Goal: Task Accomplishment & Management: Use online tool/utility

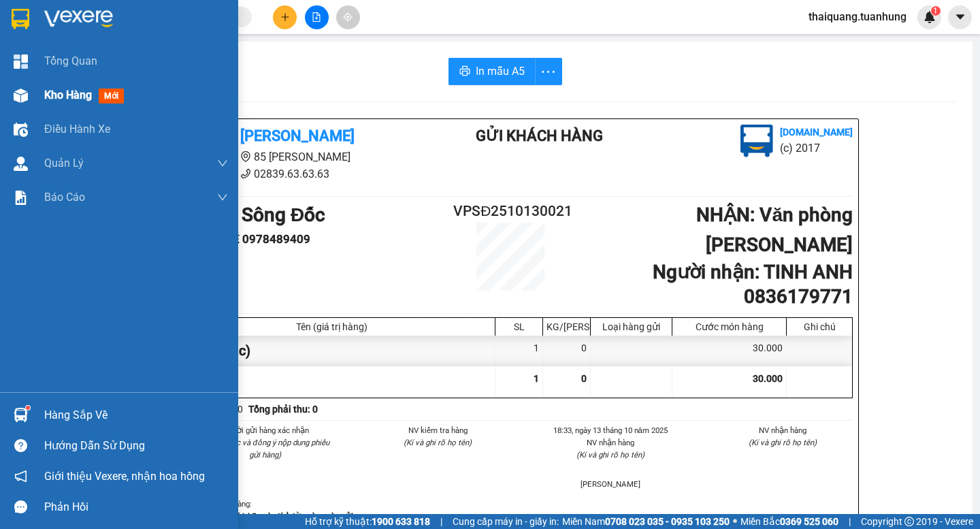
click at [80, 94] on span "Kho hàng" at bounding box center [68, 94] width 48 height 13
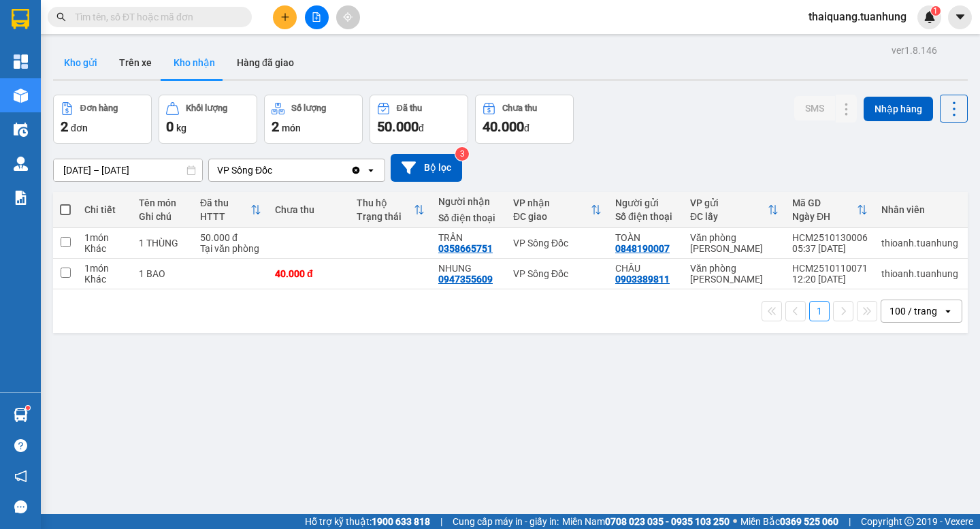
click at [66, 58] on button "Kho gửi" at bounding box center [80, 62] width 55 height 33
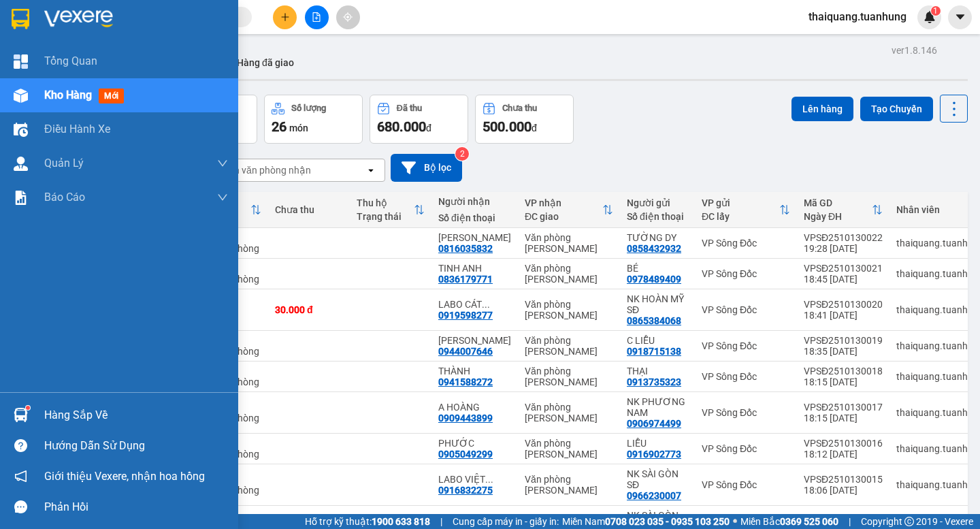
click at [37, 420] on div "Hàng sắp về" at bounding box center [119, 414] width 238 height 31
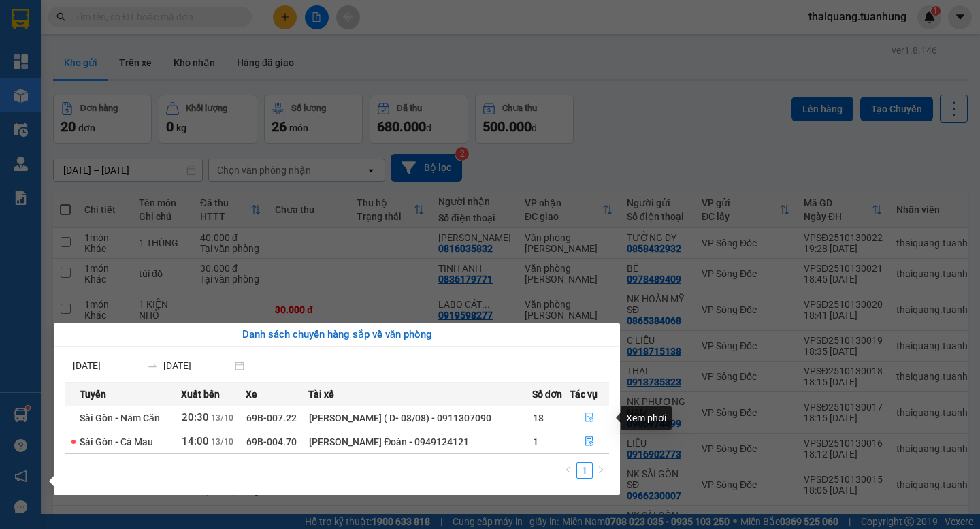
click at [584, 419] on icon "file-done" at bounding box center [589, 417] width 10 height 10
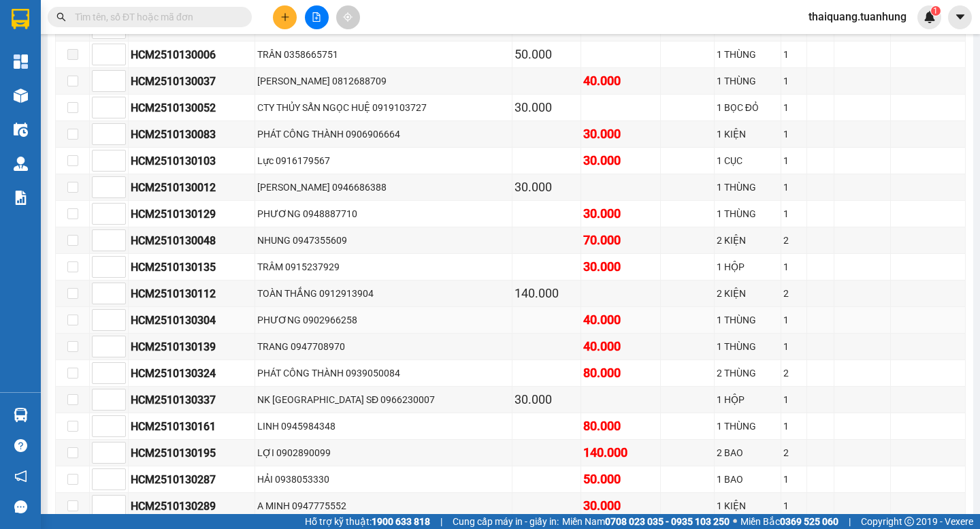
scroll to position [6803, 0]
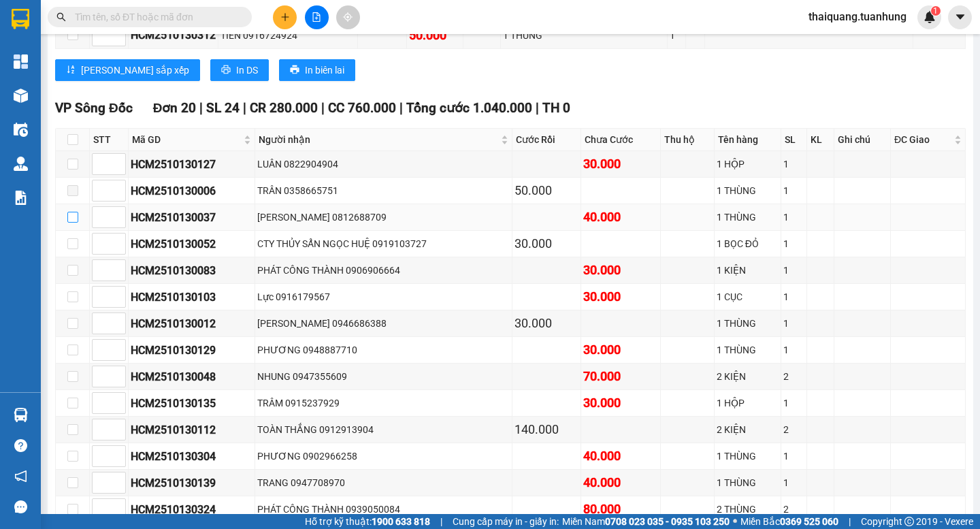
click at [71, 222] on input "checkbox" at bounding box center [72, 217] width 11 height 11
checkbox input "true"
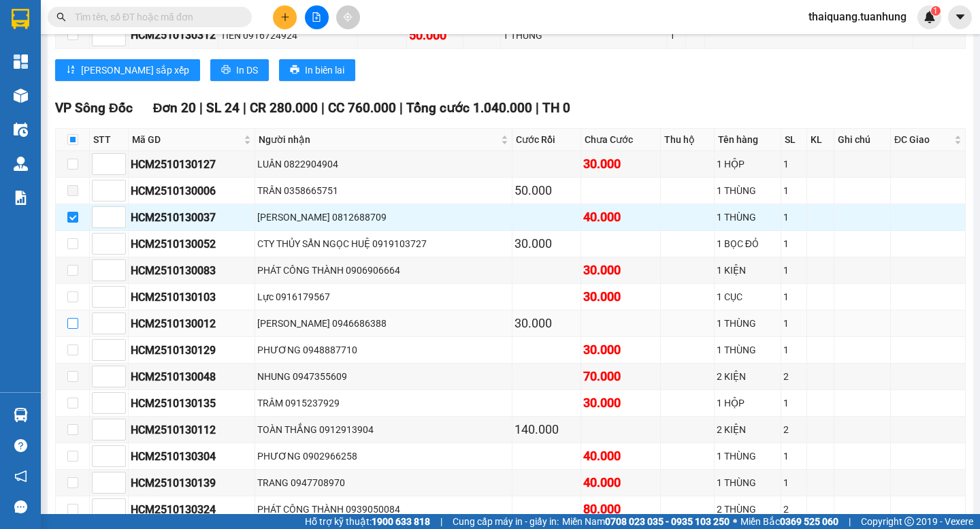
click at [71, 329] on input "checkbox" at bounding box center [72, 323] width 11 height 11
checkbox input "true"
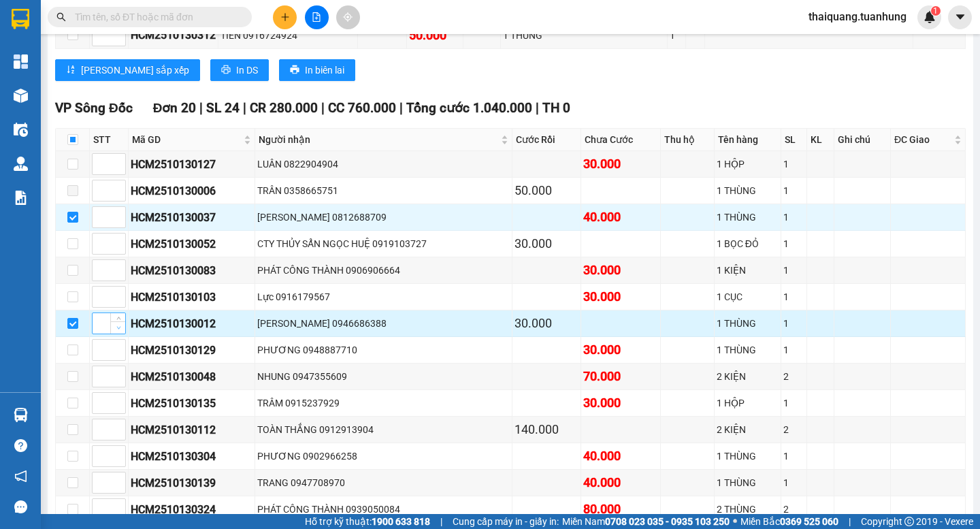
scroll to position [6939, 0]
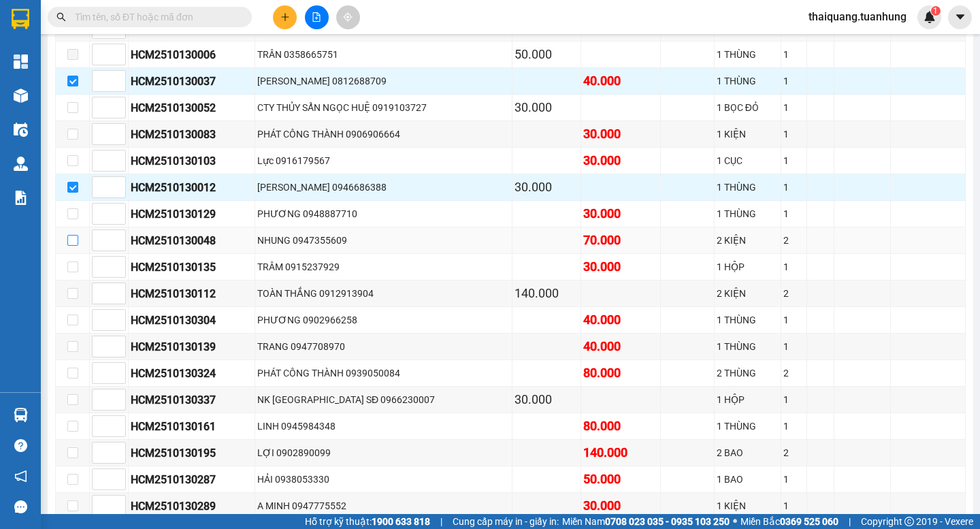
click at [71, 246] on input "checkbox" at bounding box center [72, 240] width 11 height 11
checkbox input "true"
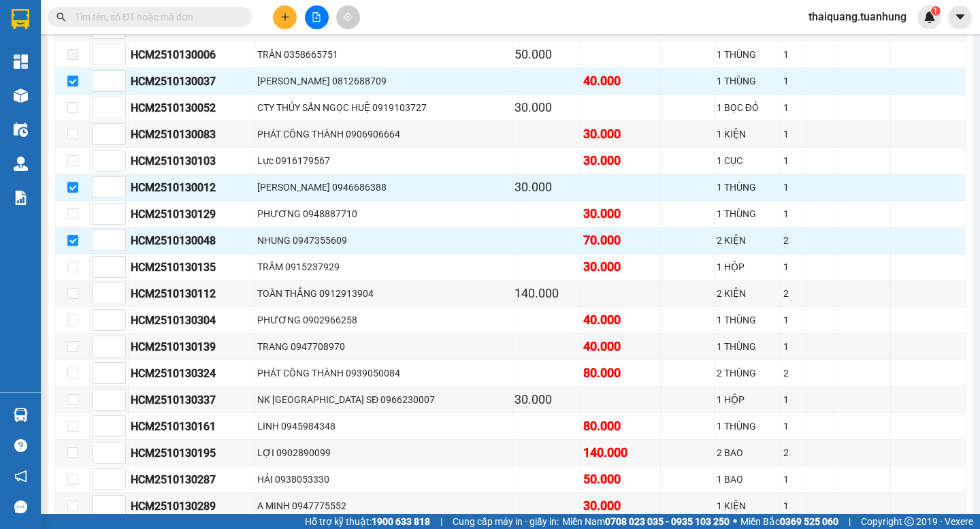
scroll to position [7212, 0]
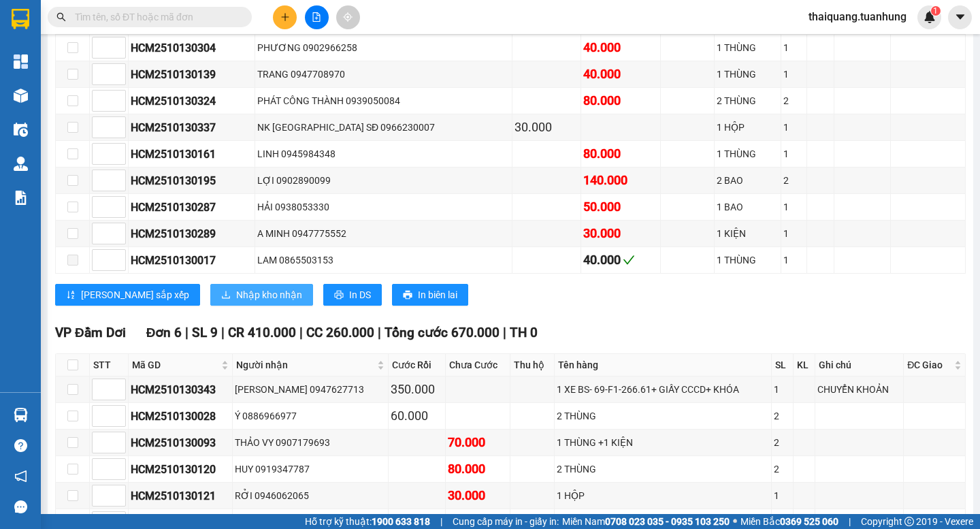
click at [236, 302] on span "Nhập kho nhận" at bounding box center [269, 294] width 66 height 15
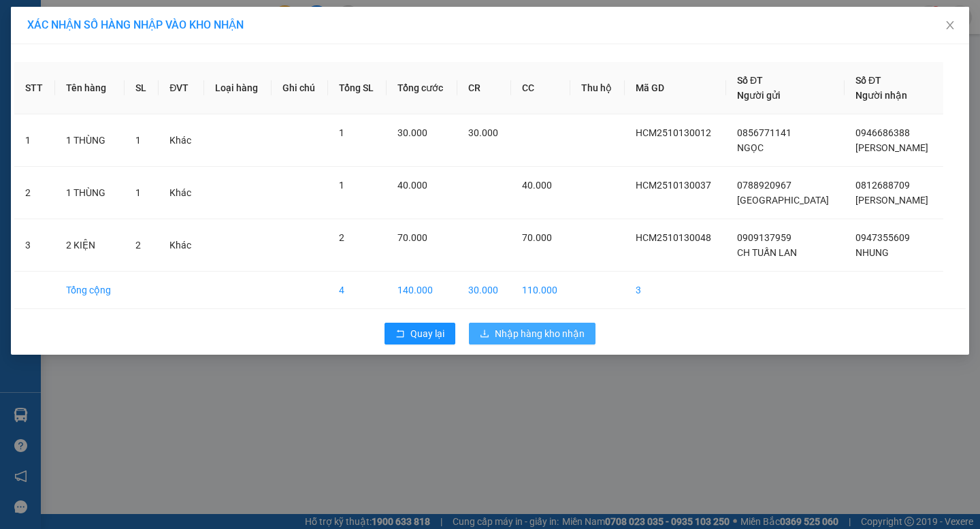
click at [550, 295] on td "110.000" at bounding box center [540, 289] width 59 height 37
click at [541, 325] on button "Nhập hàng kho nhận" at bounding box center [532, 333] width 127 height 22
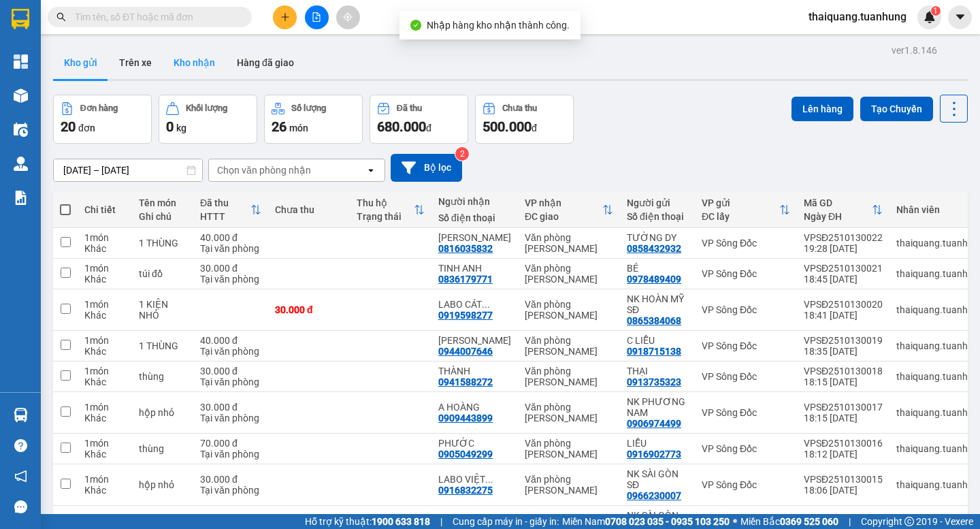
click at [197, 65] on button "Kho nhận" at bounding box center [194, 62] width 63 height 33
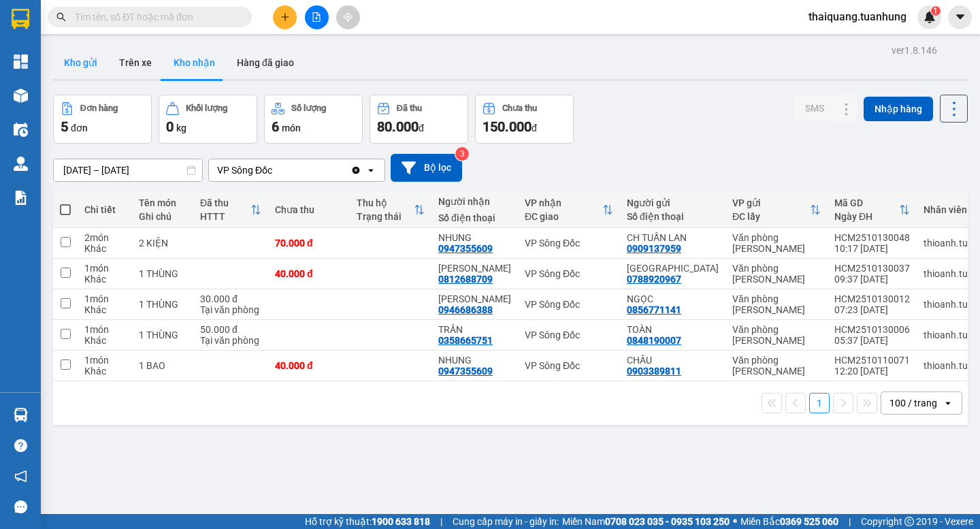
click at [83, 59] on button "Kho gửi" at bounding box center [80, 62] width 55 height 33
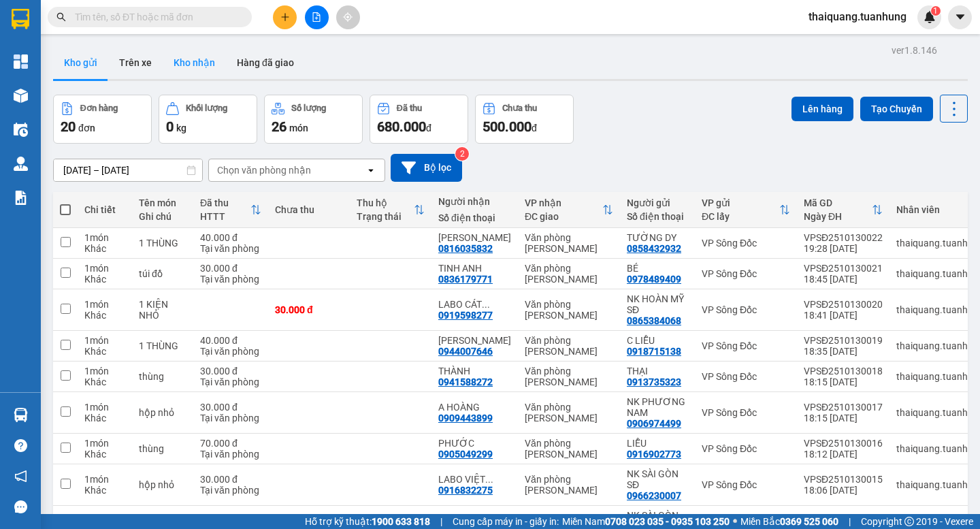
click at [193, 65] on button "Kho nhận" at bounding box center [194, 62] width 63 height 33
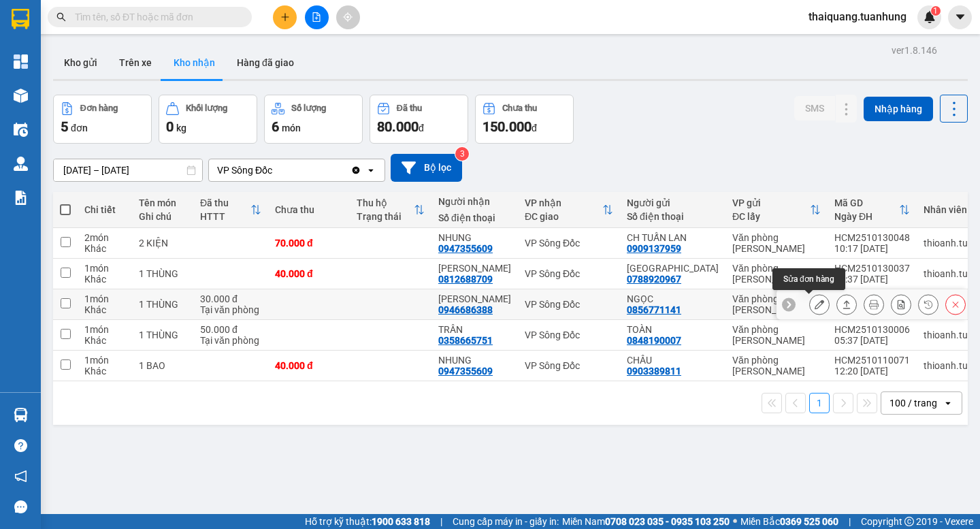
click at [814, 307] on icon at bounding box center [819, 304] width 10 height 10
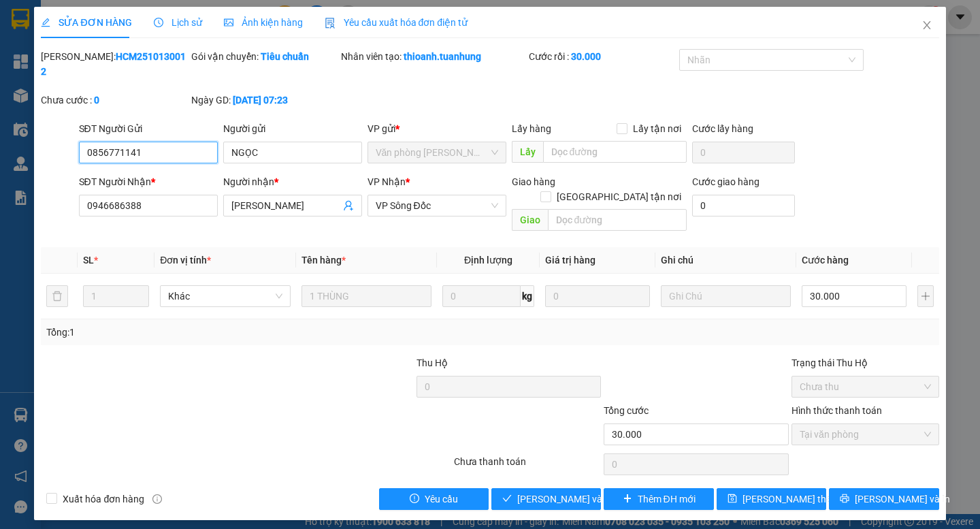
type input "0856771141"
type input "NGỌC"
type input "0946686388"
type input "KIM NGÂN"
type input "30.000"
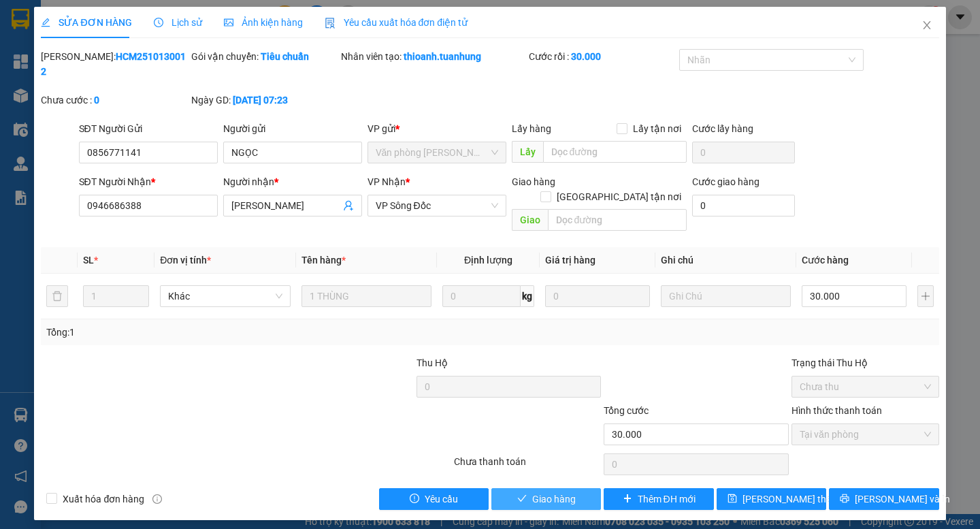
click at [566, 491] on span "Giao hàng" at bounding box center [554, 498] width 44 height 15
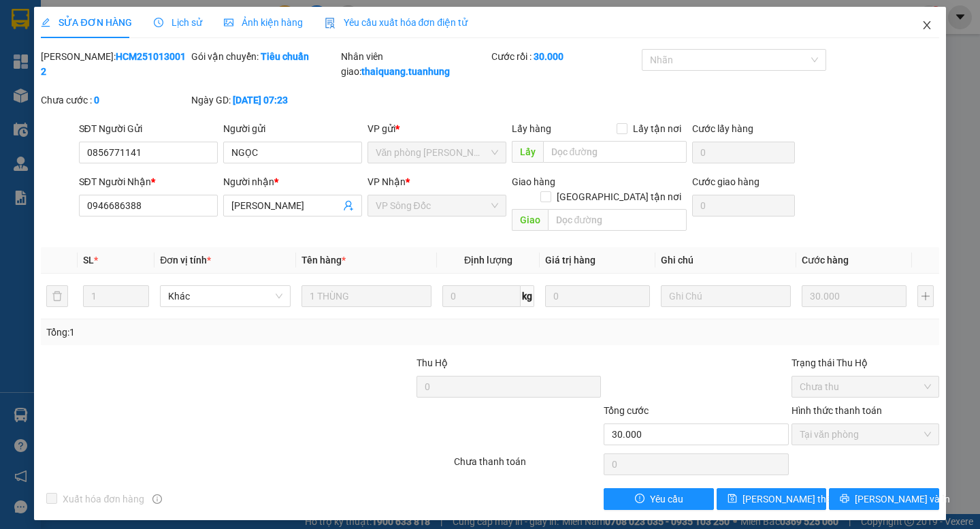
click at [925, 22] on icon "close" at bounding box center [926, 25] width 11 height 11
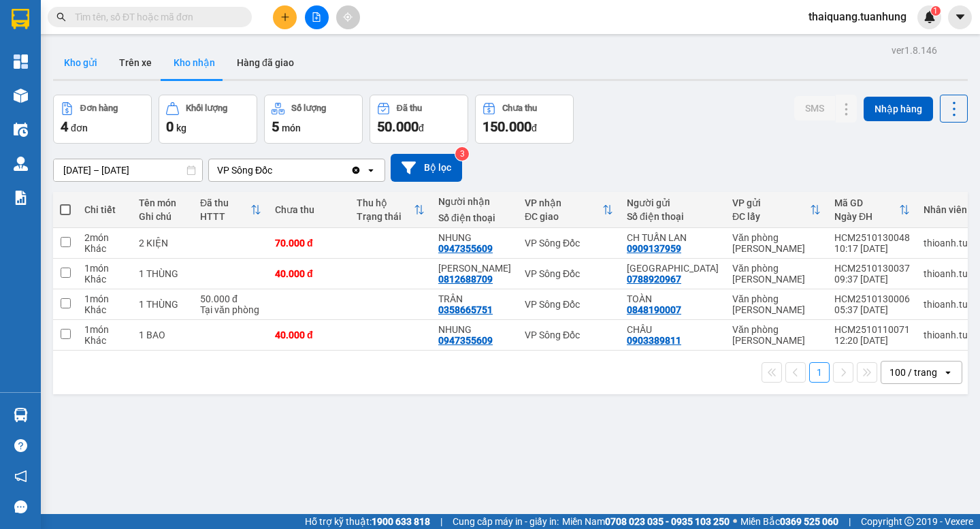
click at [90, 61] on button "Kho gửi" at bounding box center [80, 62] width 55 height 33
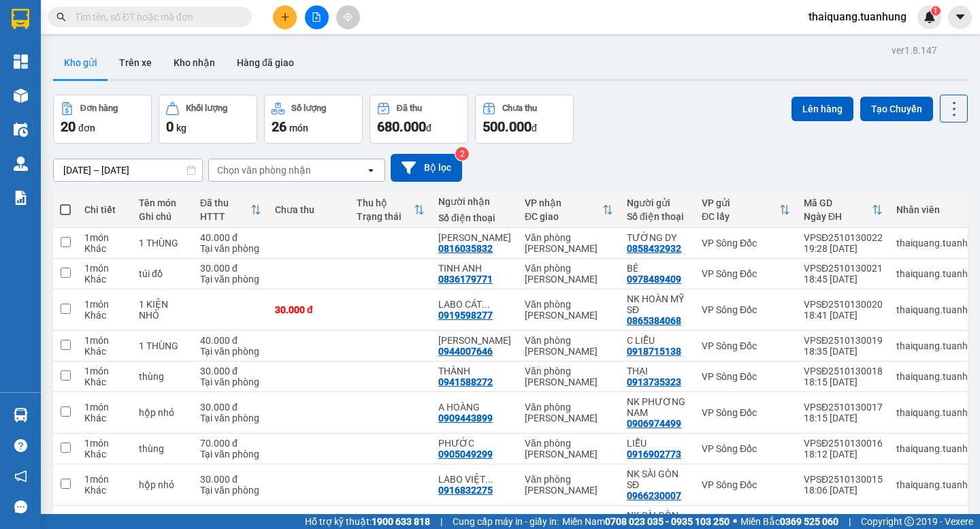
scroll to position [125, 0]
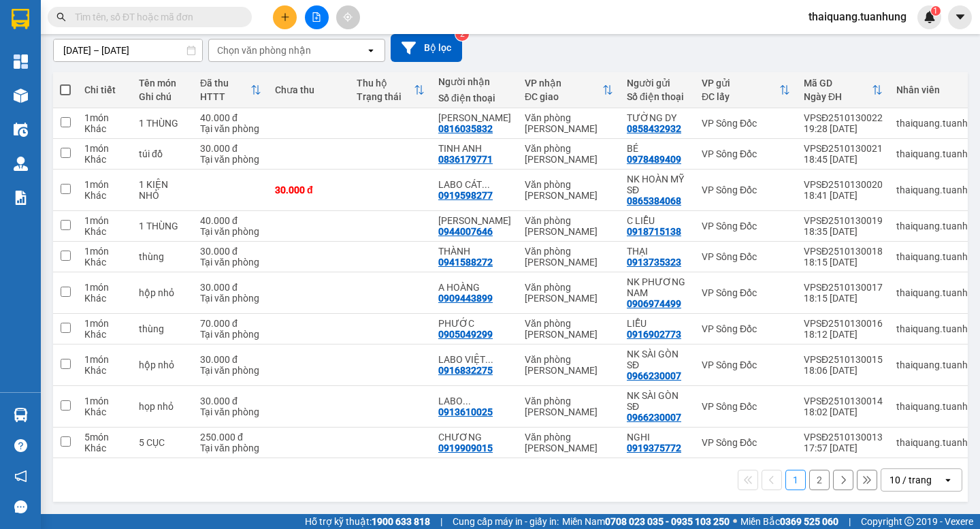
click at [889, 477] on div "10 / trang" at bounding box center [910, 480] width 42 height 14
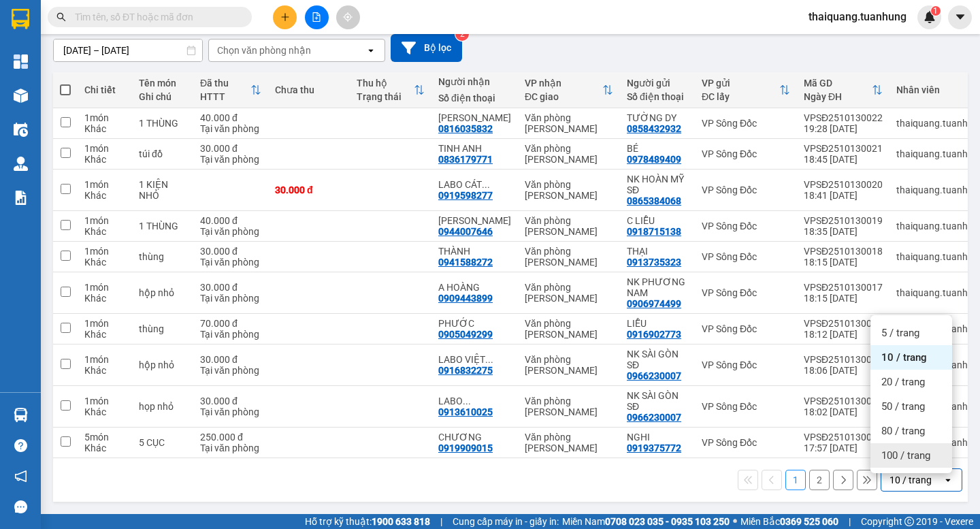
click at [903, 443] on div "100 / trang" at bounding box center [911, 455] width 82 height 24
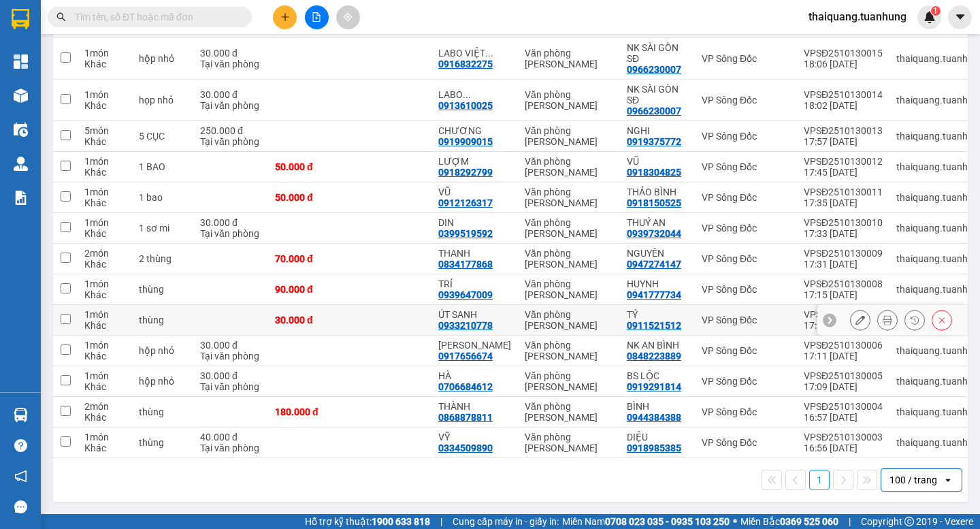
scroll to position [0, 0]
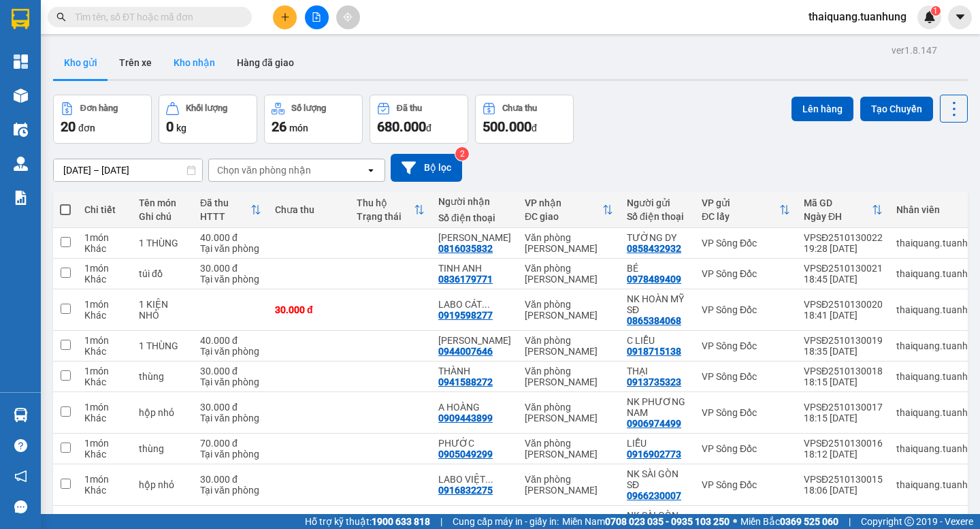
click at [199, 67] on button "Kho nhận" at bounding box center [194, 62] width 63 height 33
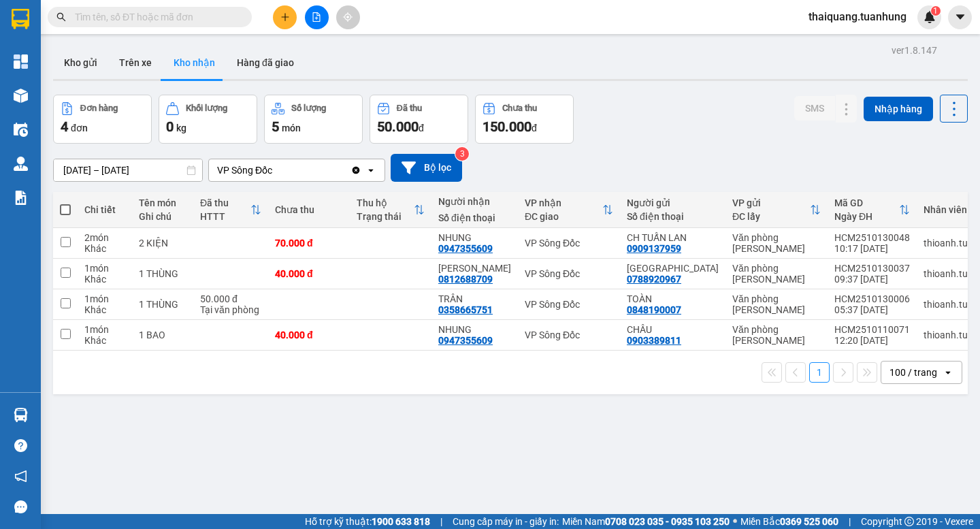
click at [195, 67] on button "Kho nhận" at bounding box center [194, 62] width 63 height 33
click at [90, 66] on button "Kho gửi" at bounding box center [80, 62] width 55 height 33
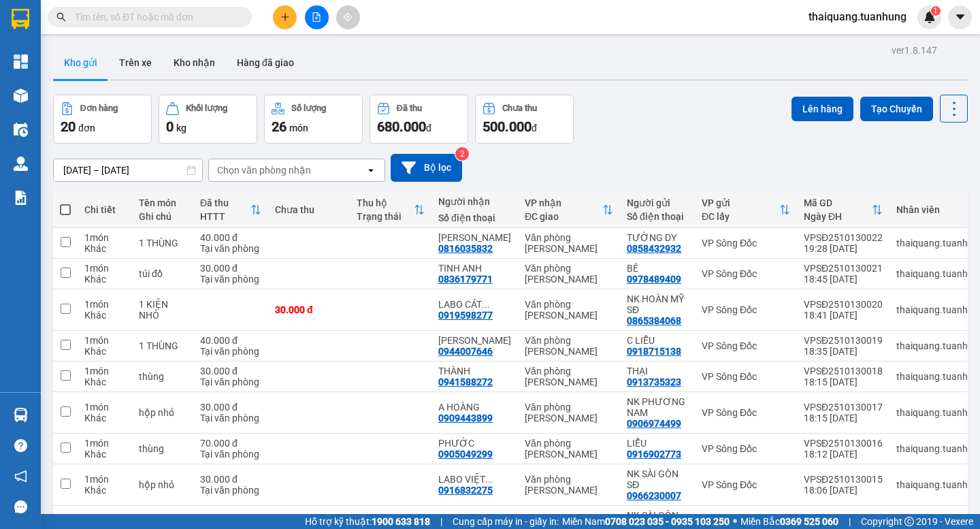
click at [76, 62] on button "Kho gửi" at bounding box center [80, 62] width 55 height 33
click at [85, 61] on button "Kho gửi" at bounding box center [80, 62] width 55 height 33
click at [78, 62] on button "Kho gửi" at bounding box center [80, 62] width 55 height 33
click at [287, 20] on icon "plus" at bounding box center [285, 17] width 10 height 10
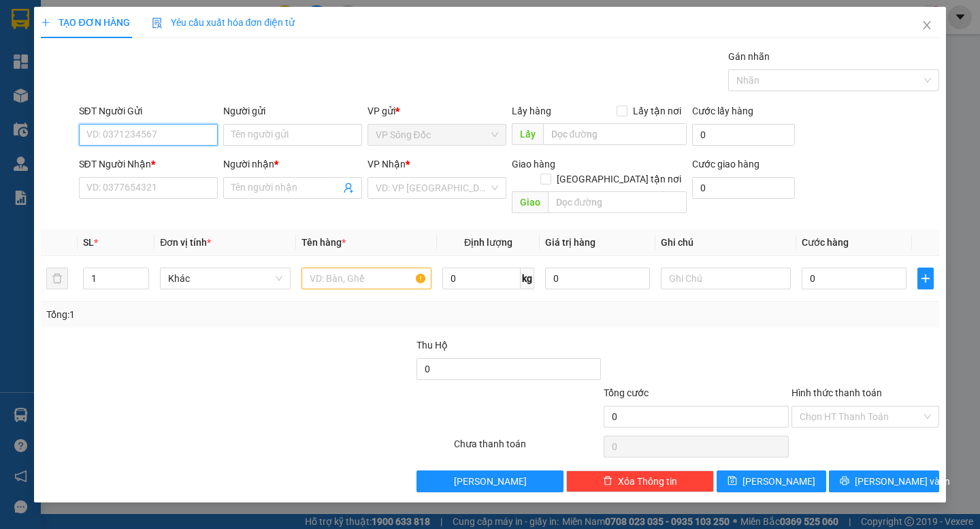
click at [142, 132] on input "SĐT Người Gửi" at bounding box center [148, 135] width 139 height 22
click at [159, 139] on input "SĐT Người Gửi" at bounding box center [148, 135] width 139 height 22
paste input "0917273374"
type input "0917273374"
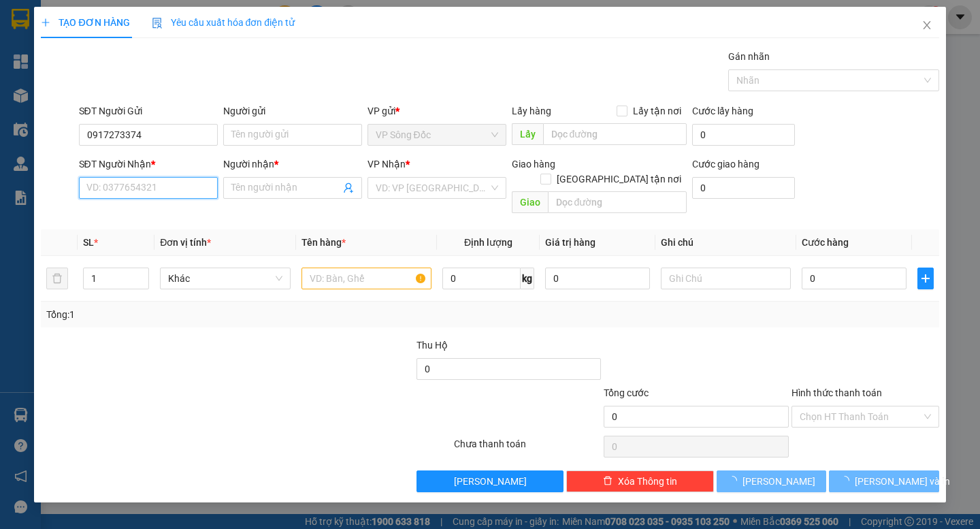
click at [156, 184] on input "SĐT Người Nhận *" at bounding box center [148, 188] width 139 height 22
paste input "0917273374"
type input "0917273374"
click at [278, 133] on input "Người gửi" at bounding box center [292, 135] width 139 height 22
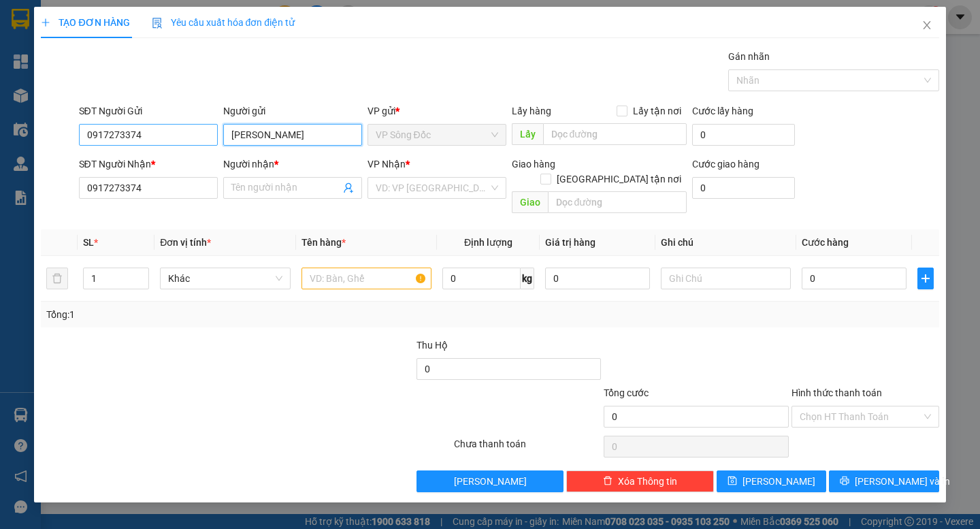
drag, startPoint x: 297, startPoint y: 136, endPoint x: 210, endPoint y: 144, distance: 87.4
click at [210, 144] on div "SĐT Người Gửi 0917273374 Người gửi [PERSON_NAME] VP gửi * VP Sông Đốc Lấy hàng …" at bounding box center [508, 127] width 865 height 48
type input "[PERSON_NAME]"
click at [302, 182] on input "Người nhận *" at bounding box center [285, 187] width 109 height 15
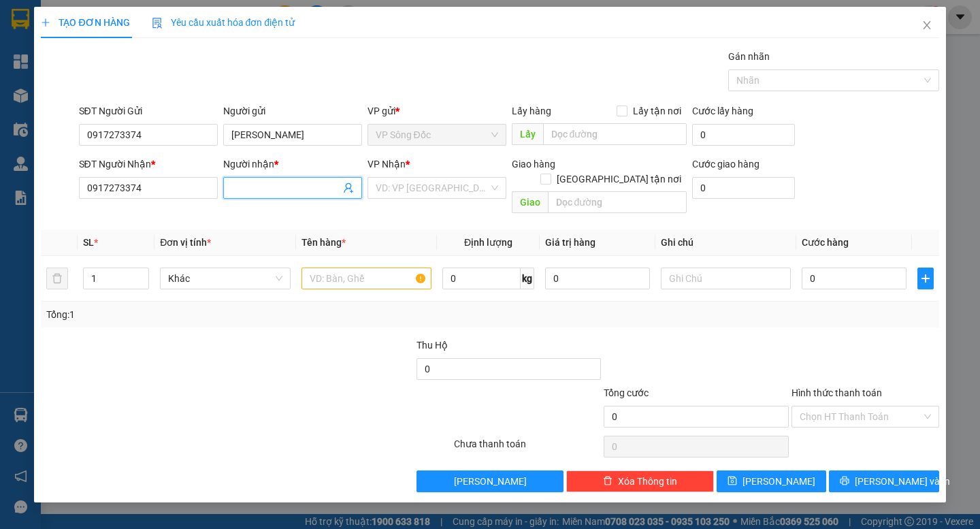
paste input "[PERSON_NAME]"
type input "[PERSON_NAME]"
click at [418, 180] on input "search" at bounding box center [432, 188] width 113 height 20
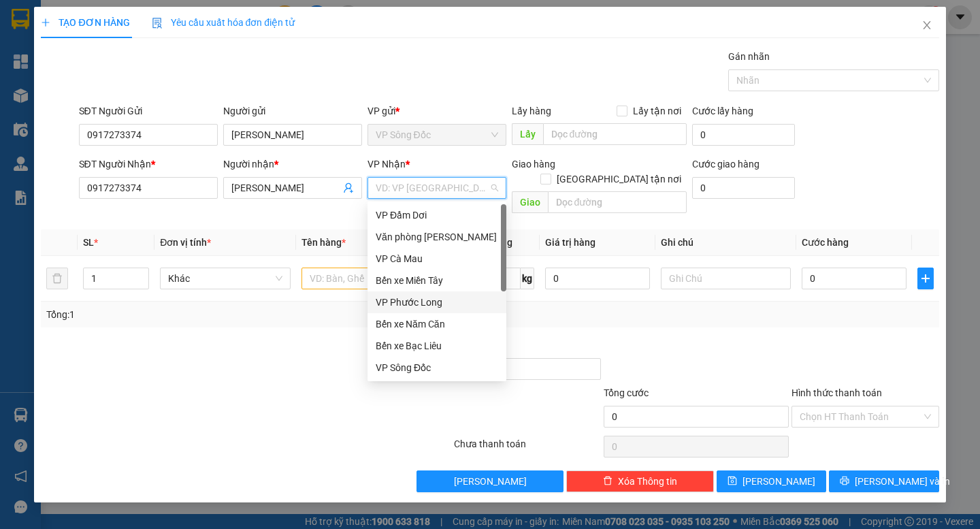
scroll to position [87, 0]
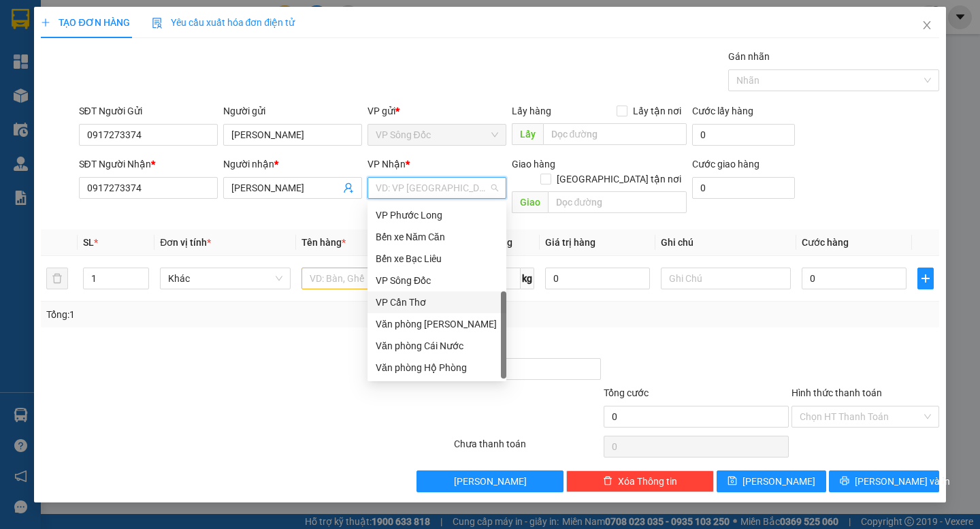
click at [428, 301] on div "VP Cần Thơ" at bounding box center [437, 302] width 122 height 15
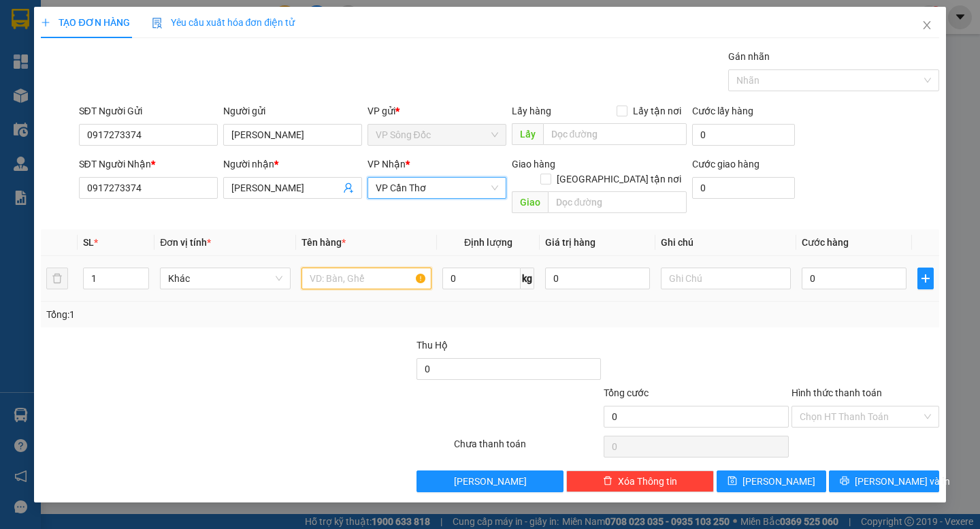
click at [337, 267] on input "text" at bounding box center [366, 278] width 130 height 22
type input "x"
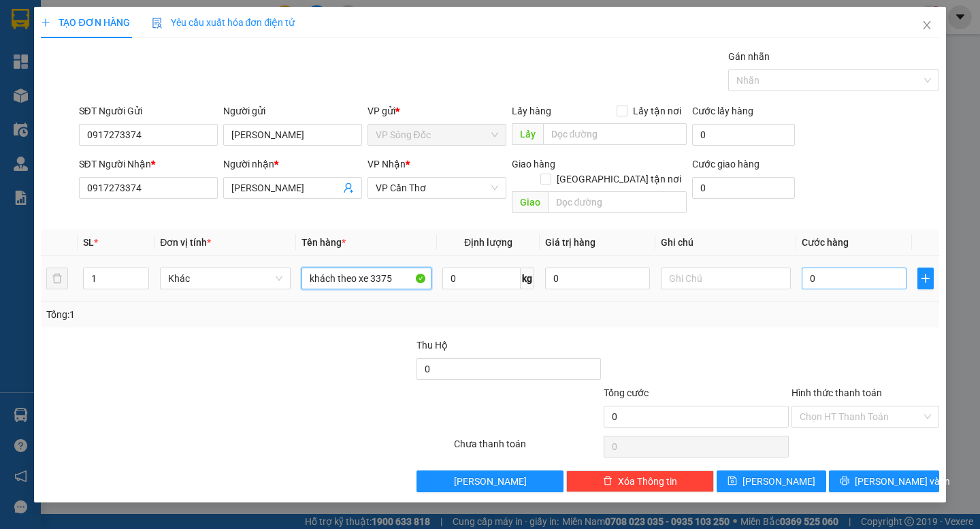
type input "khách theo xe 3375"
click at [840, 273] on input "0" at bounding box center [853, 278] width 105 height 22
type input "3"
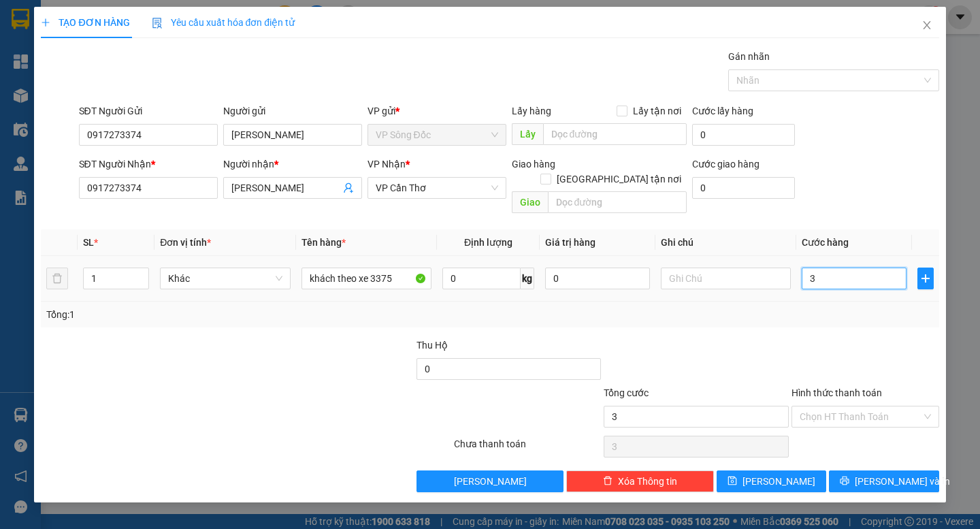
type input "35"
type input "350"
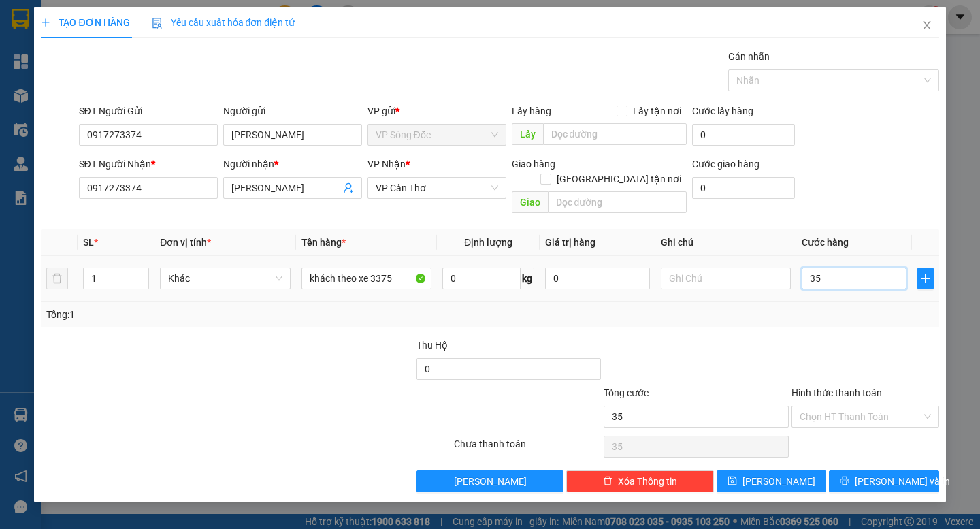
type input "350"
type input "350.000"
click at [848, 314] on div "Transit Pickup Surcharge Ids Transit Deliver Surcharge Ids Transit Deliver Surc…" at bounding box center [489, 270] width 897 height 443
click at [868, 406] on input "Hình thức thanh toán" at bounding box center [860, 416] width 122 height 20
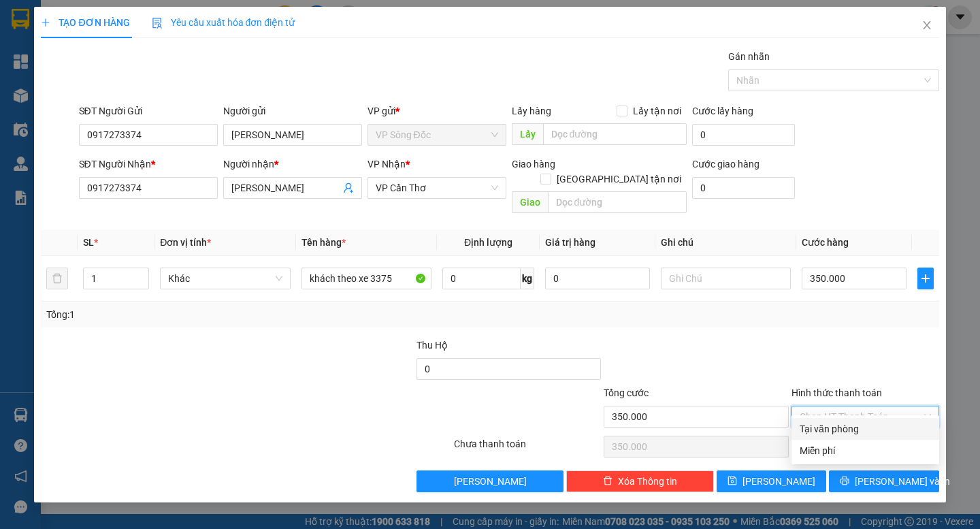
click at [857, 427] on div "Tại văn phòng" at bounding box center [864, 428] width 131 height 15
type input "0"
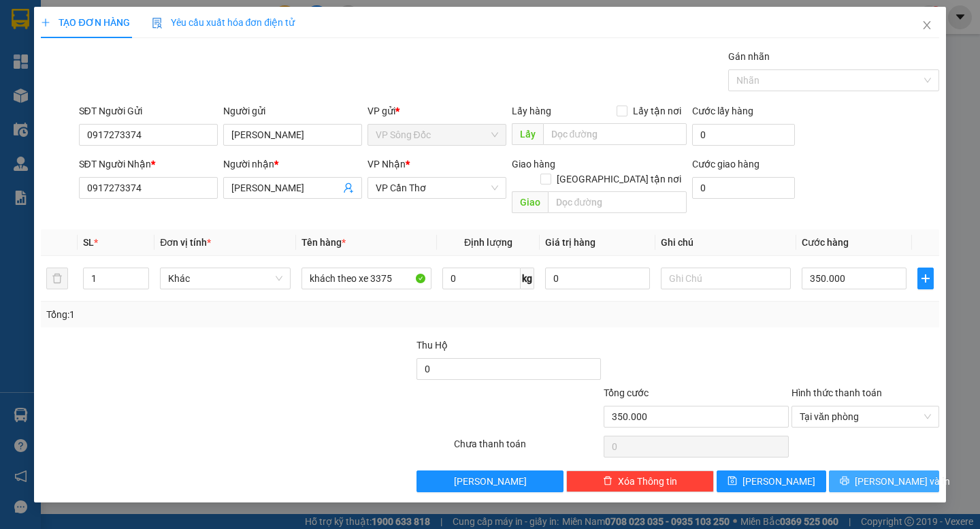
click at [885, 474] on span "[PERSON_NAME] và In" at bounding box center [901, 481] width 95 height 15
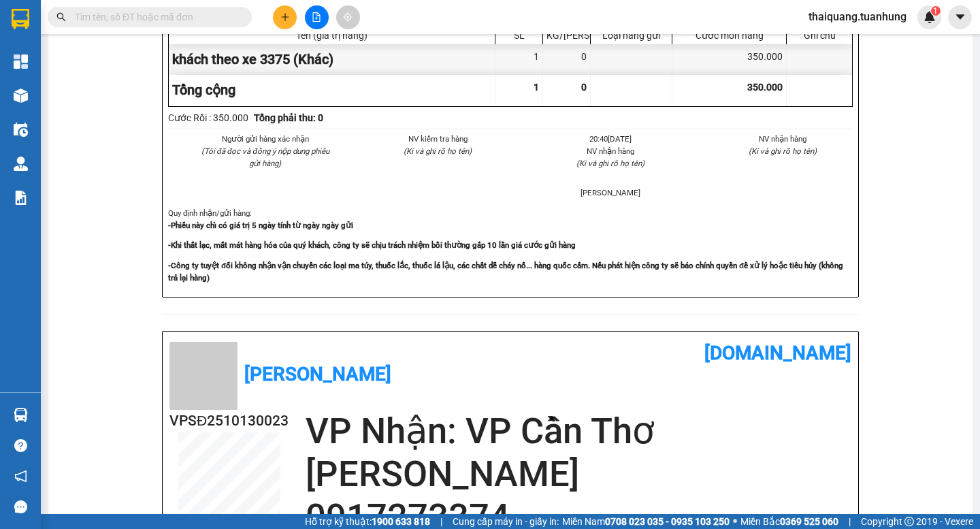
scroll to position [544, 0]
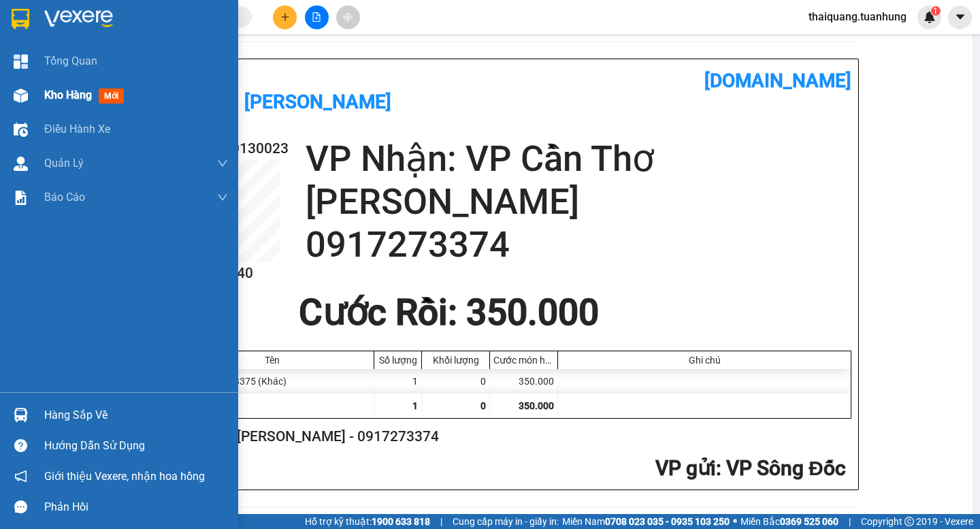
click at [70, 97] on span "Kho hàng" at bounding box center [68, 94] width 48 height 13
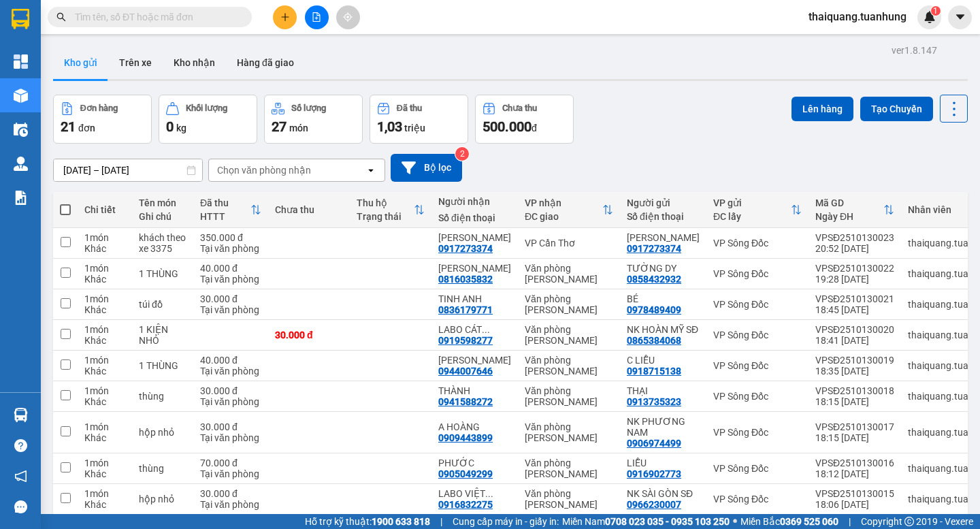
click at [94, 61] on button "Kho gửi" at bounding box center [80, 62] width 55 height 33
click at [86, 59] on button "Kho gửi" at bounding box center [80, 62] width 55 height 33
click at [70, 210] on span at bounding box center [65, 209] width 11 height 11
click at [65, 203] on input "checkbox" at bounding box center [65, 203] width 0 height 0
checkbox input "true"
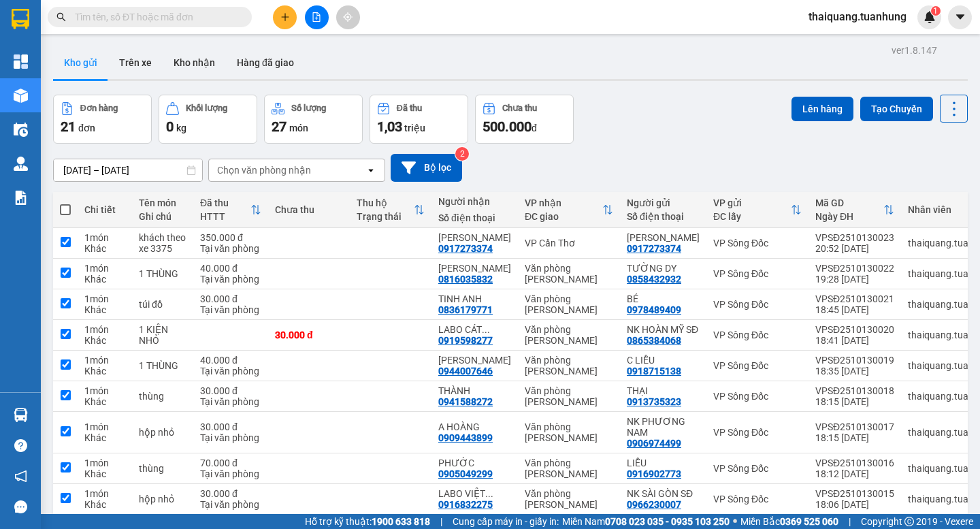
checkbox input "true"
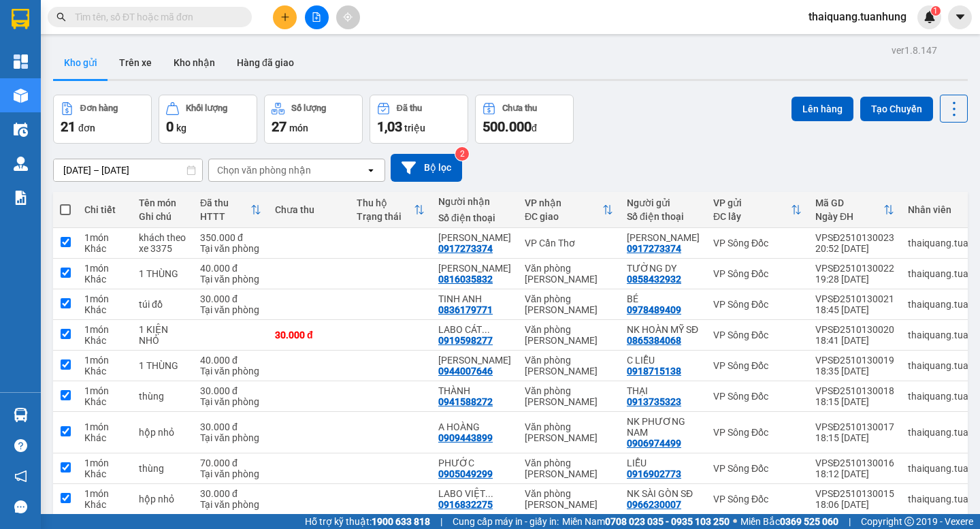
checkbox input "true"
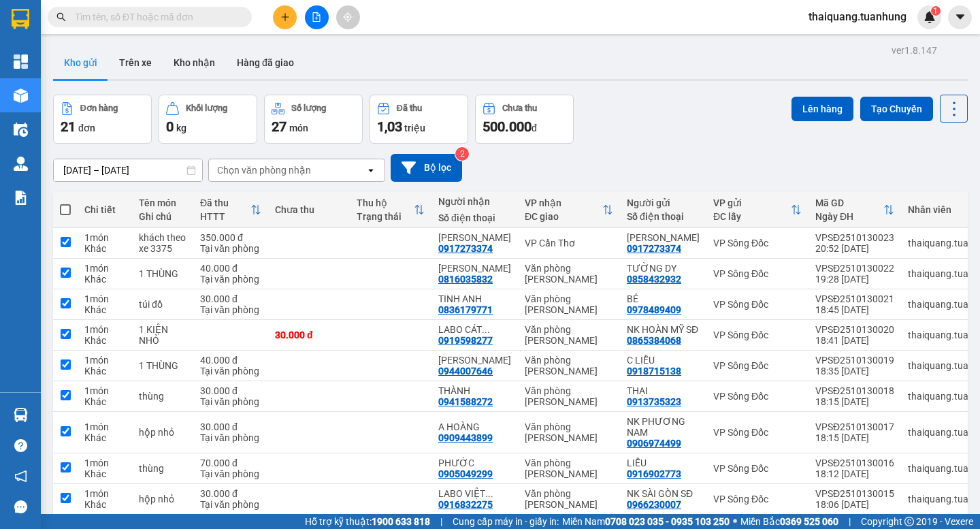
checkbox input "true"
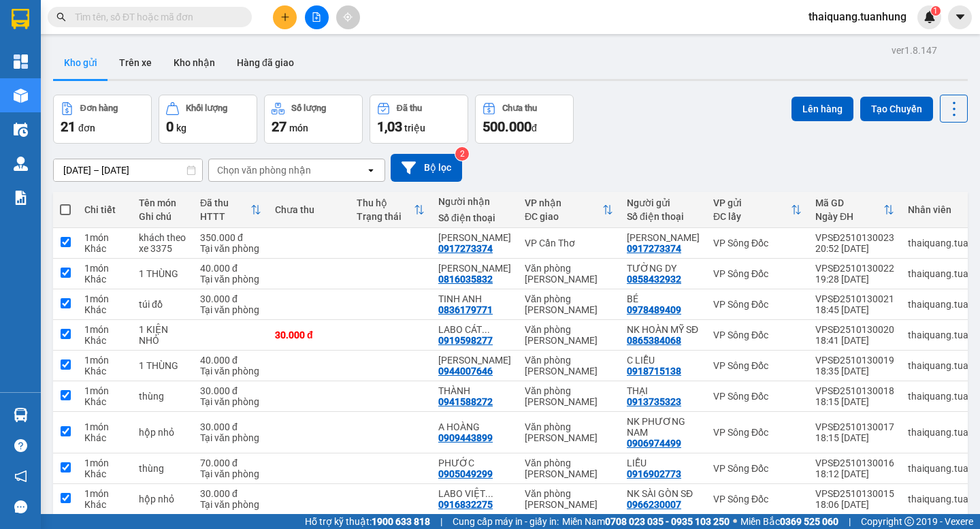
checkbox input "true"
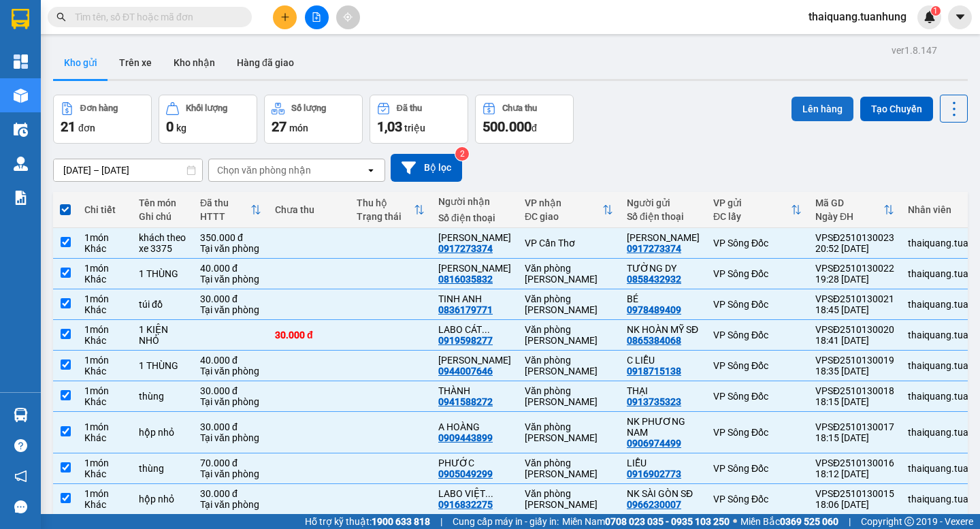
click at [817, 114] on button "Lên hàng" at bounding box center [822, 109] width 62 height 24
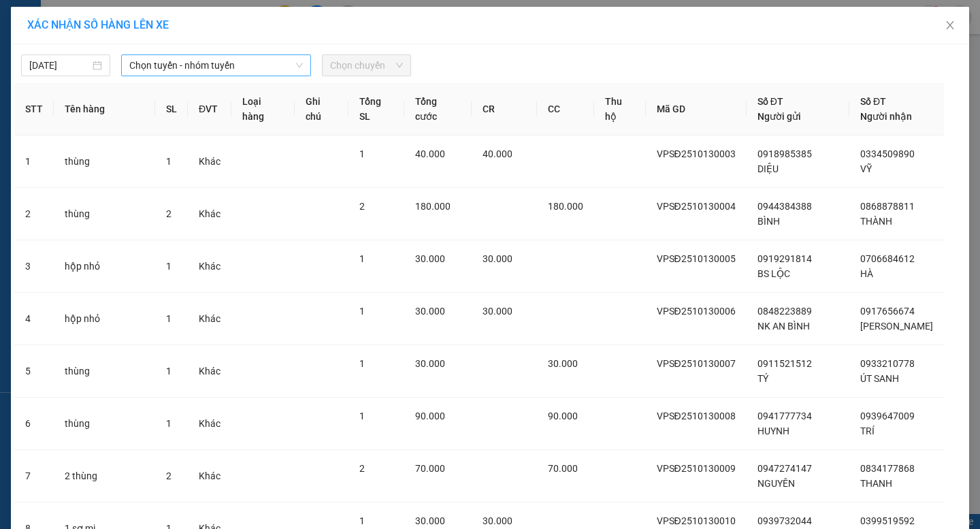
click at [238, 63] on span "Chọn tuyến - nhóm tuyến" at bounding box center [215, 65] width 173 height 20
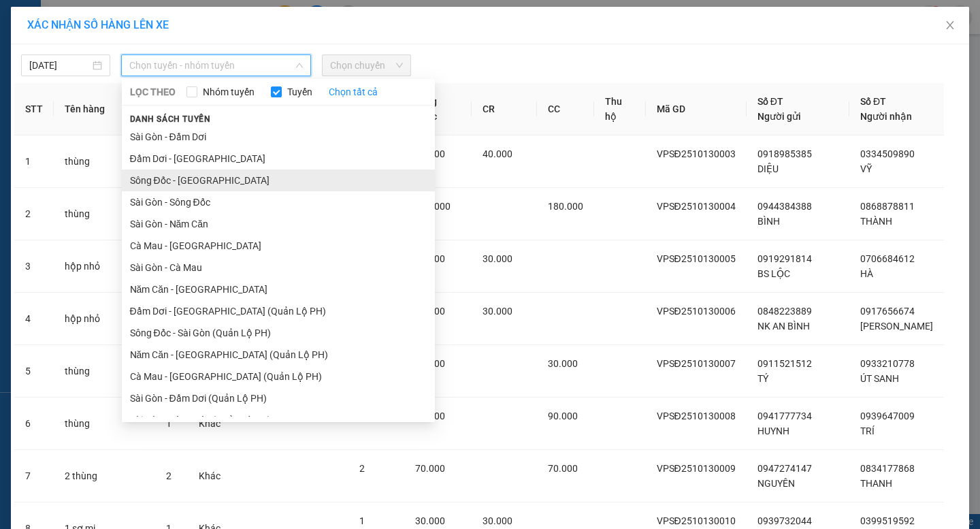
click at [191, 188] on li "Sông Đốc - Sài Gòn" at bounding box center [278, 180] width 313 height 22
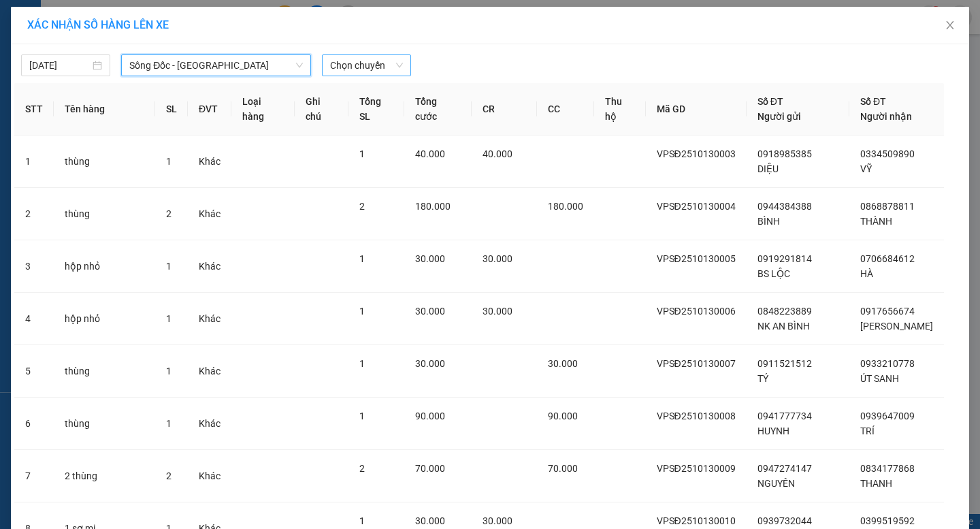
click at [352, 69] on span "Chọn chuyến" at bounding box center [366, 65] width 73 height 20
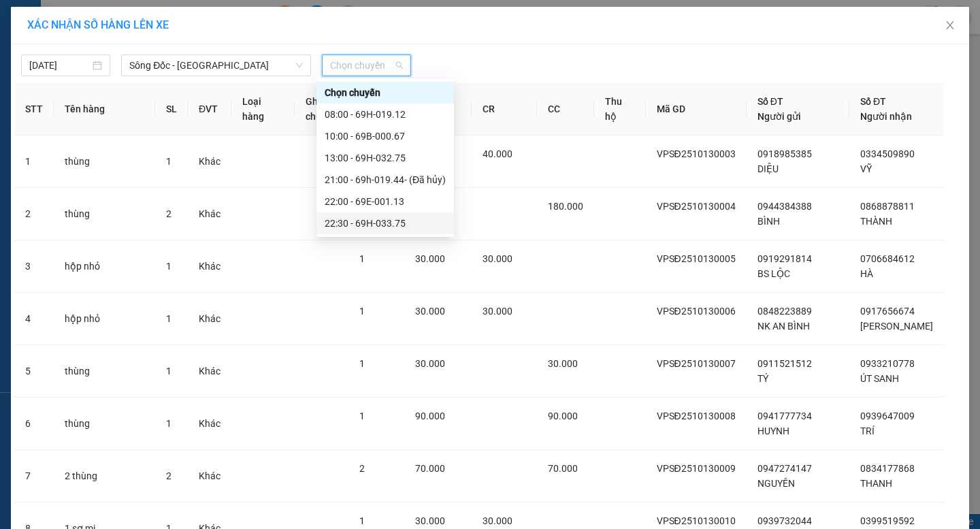
click at [363, 220] on div "22:30 - 69H-033.75" at bounding box center [385, 223] width 121 height 15
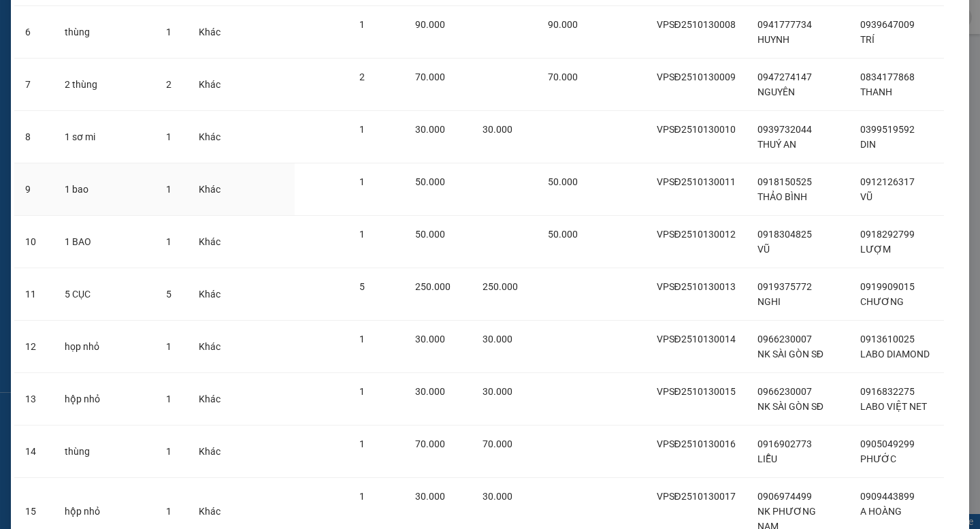
scroll to position [814, 0]
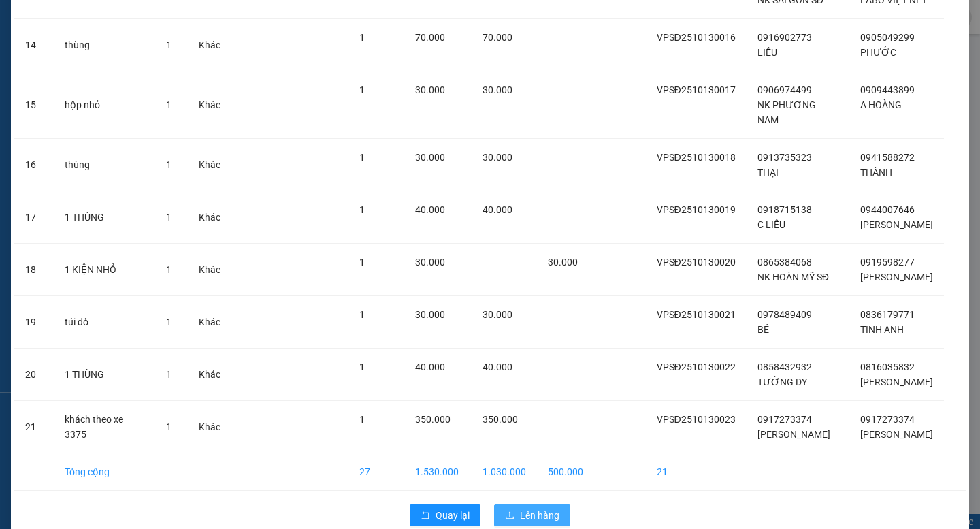
click at [532, 508] on span "Lên hàng" at bounding box center [539, 515] width 39 height 15
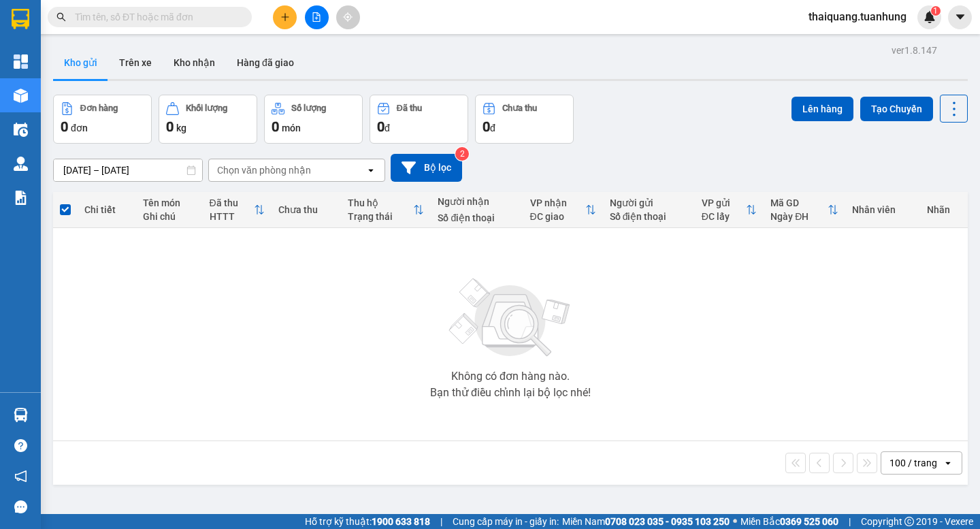
click at [68, 207] on span at bounding box center [65, 209] width 11 height 11
click at [65, 203] on input "checkbox" at bounding box center [65, 203] width 0 height 0
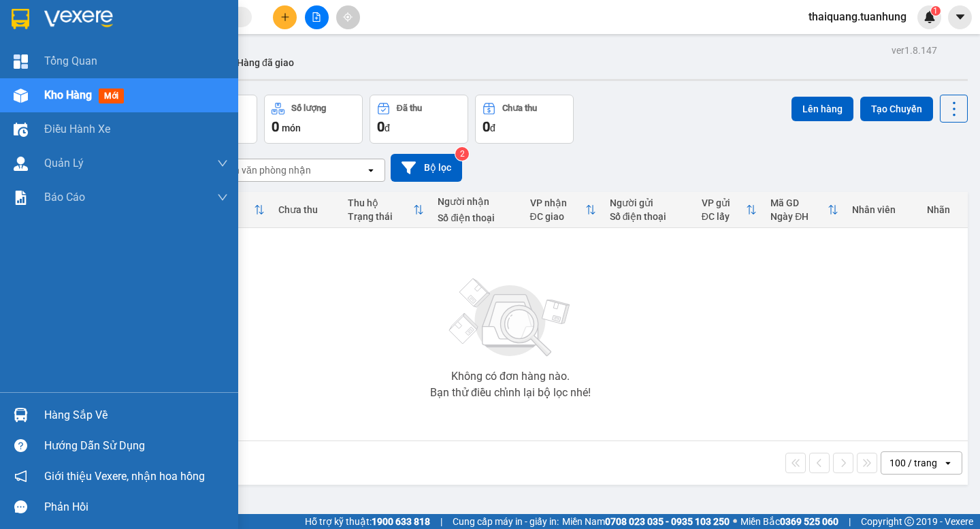
click at [67, 97] on span "Kho hàng" at bounding box center [68, 94] width 48 height 13
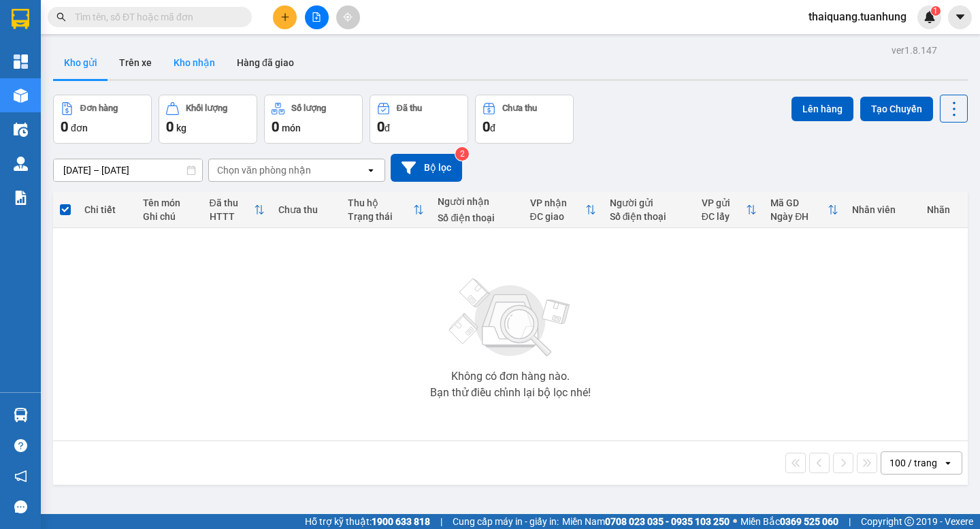
click at [211, 67] on button "Kho nhận" at bounding box center [194, 62] width 63 height 33
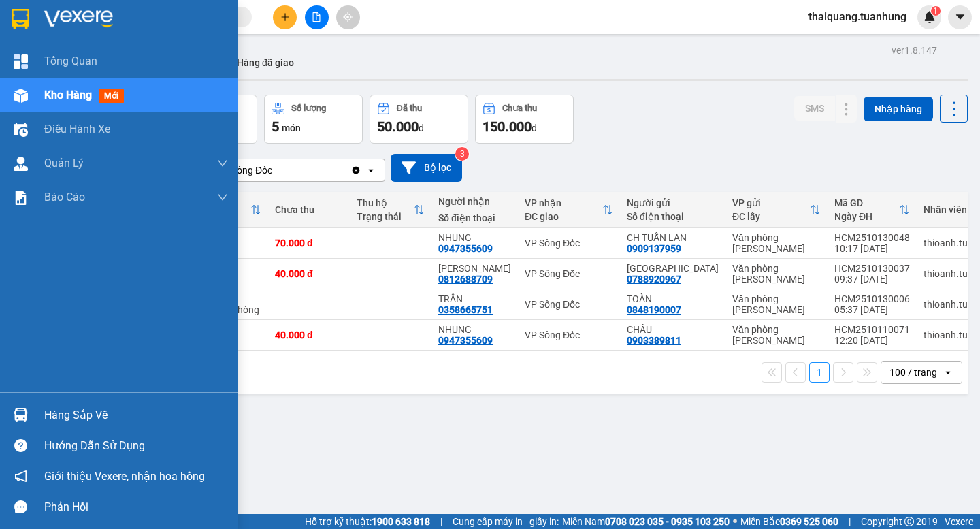
click at [82, 90] on span "Kho hàng" at bounding box center [68, 94] width 48 height 13
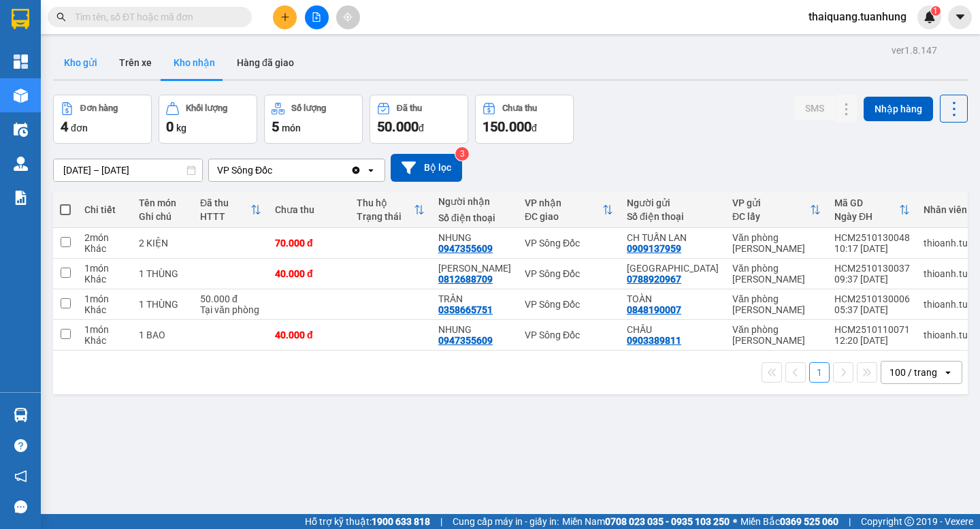
click at [90, 61] on button "Kho gửi" at bounding box center [80, 62] width 55 height 33
